Goal: Find specific page/section: Find specific page/section

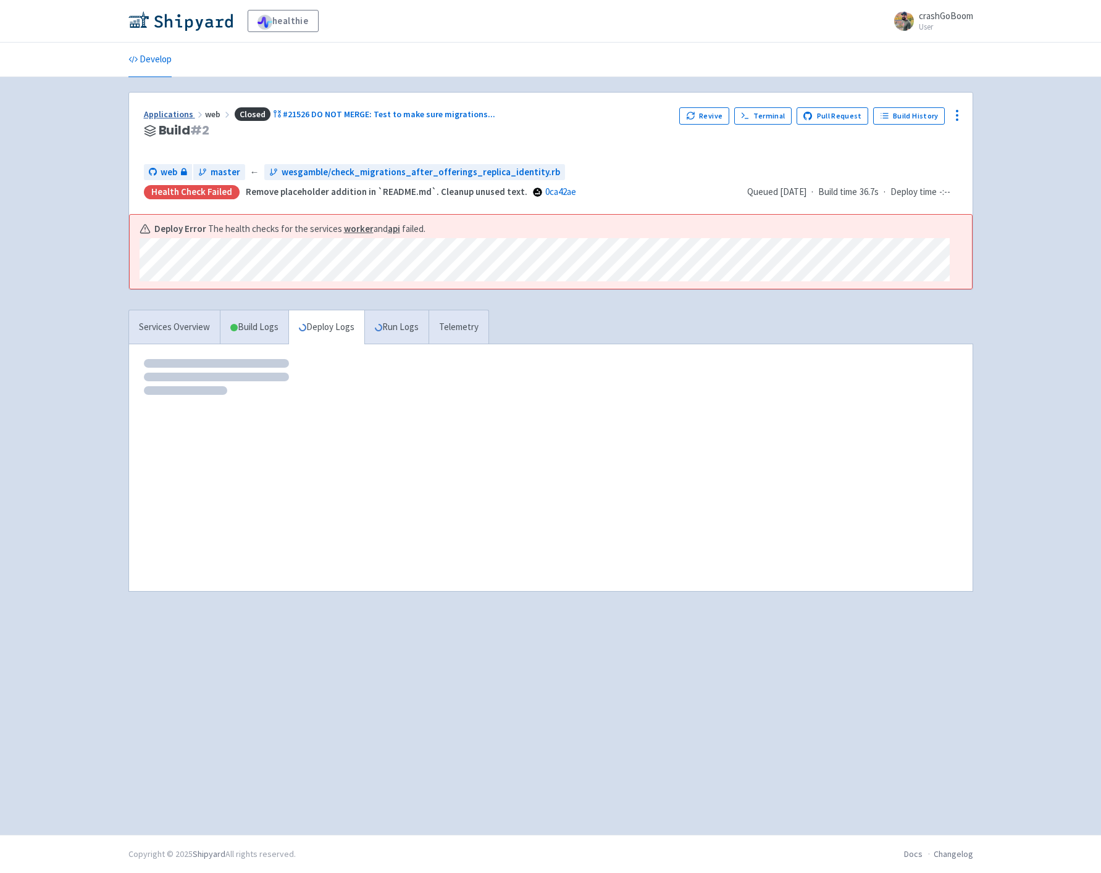
click at [180, 113] on link "Applications" at bounding box center [174, 114] width 61 height 11
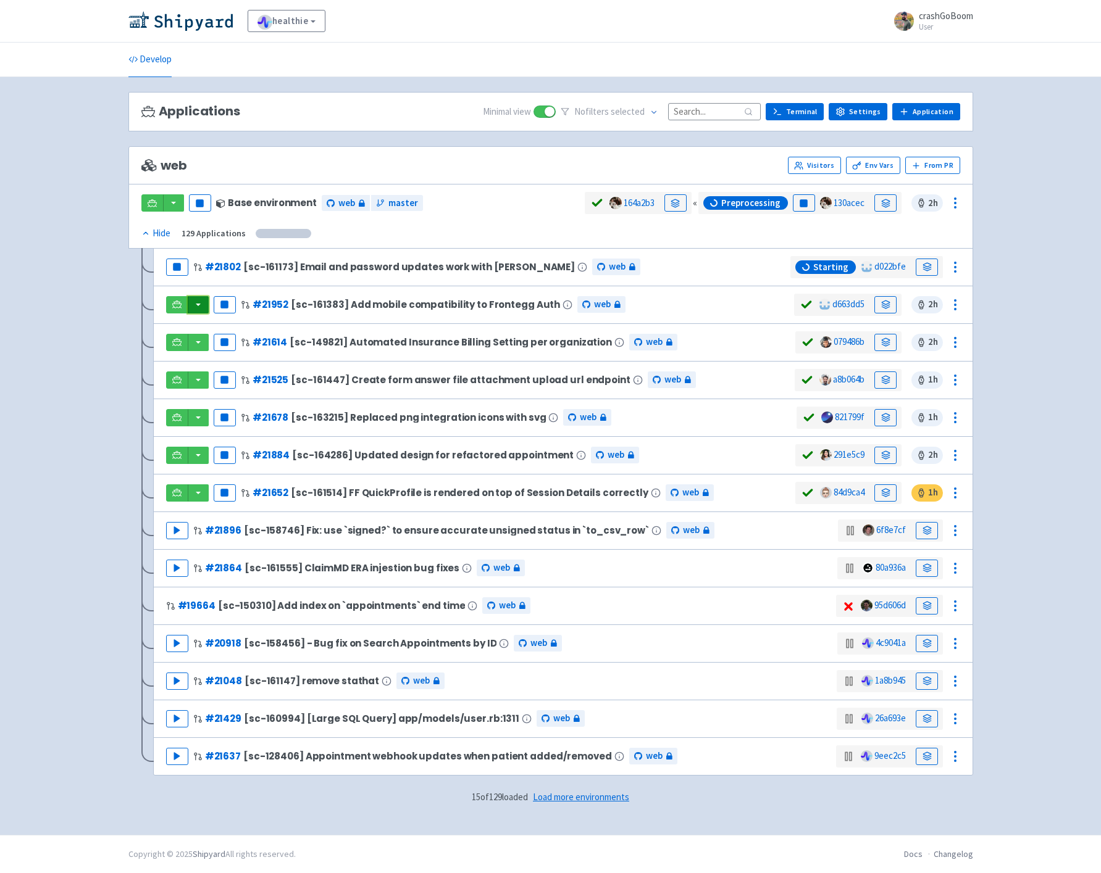
click at [199, 309] on button "button" at bounding box center [198, 304] width 21 height 17
click at [220, 330] on link "web (api)" at bounding box center [223, 329] width 70 height 19
click at [199, 498] on button "button" at bounding box center [198, 493] width 21 height 17
click at [242, 519] on link "web (api)" at bounding box center [223, 518] width 70 height 19
click at [1028, 362] on div "healthie View Organizations crashGoBoom User Profile Sign out Develop No" at bounding box center [550, 417] width 1101 height 835
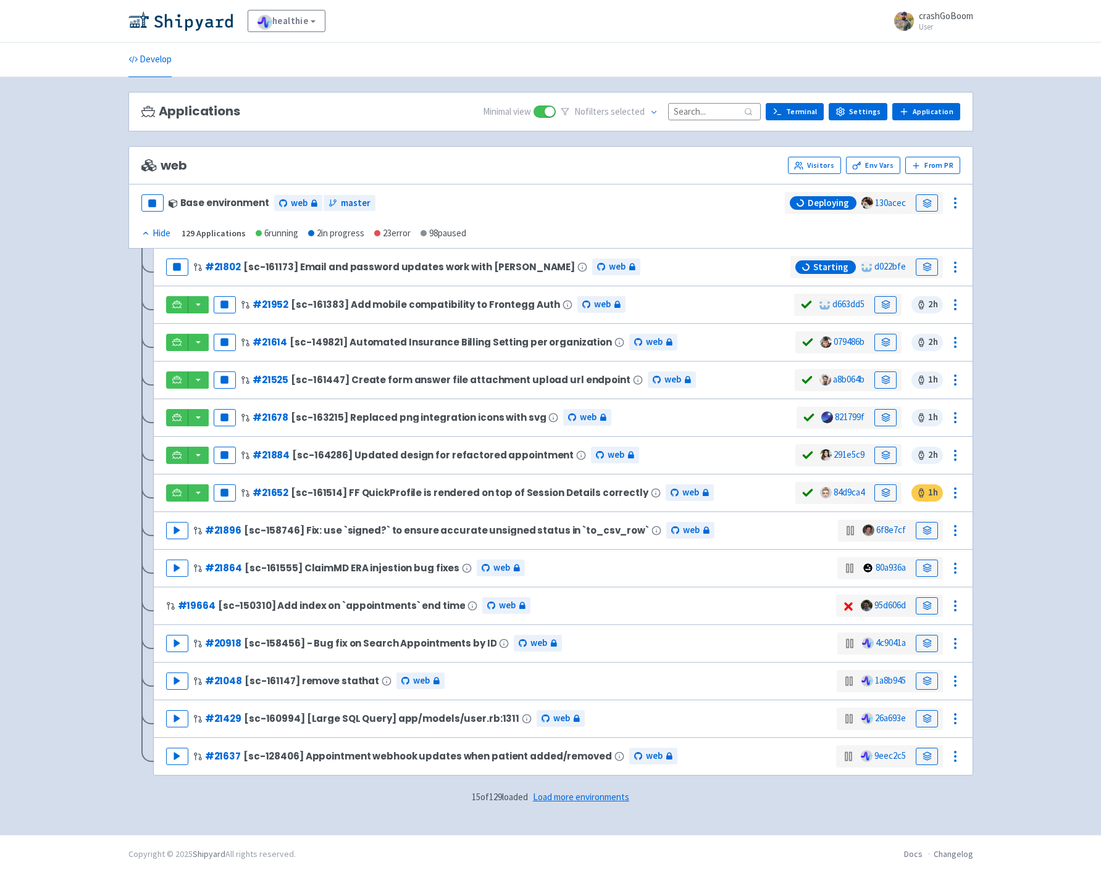
click at [36, 359] on div "healthie View Organizations crashGoBoom User Profile Sign out Develop No" at bounding box center [550, 417] width 1101 height 835
